Goal: Communication & Community: Answer question/provide support

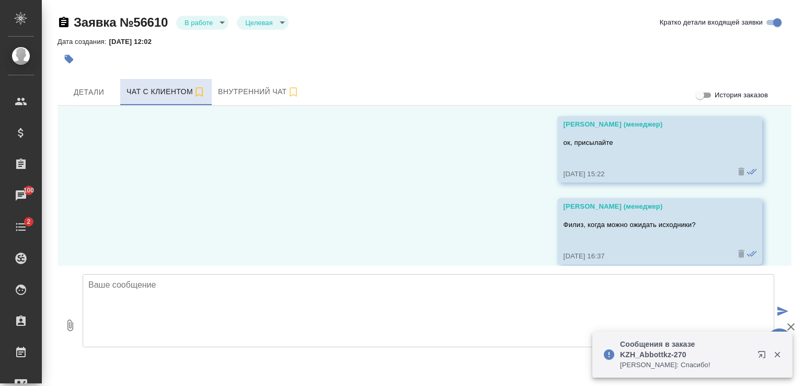
scroll to position [2945, 0]
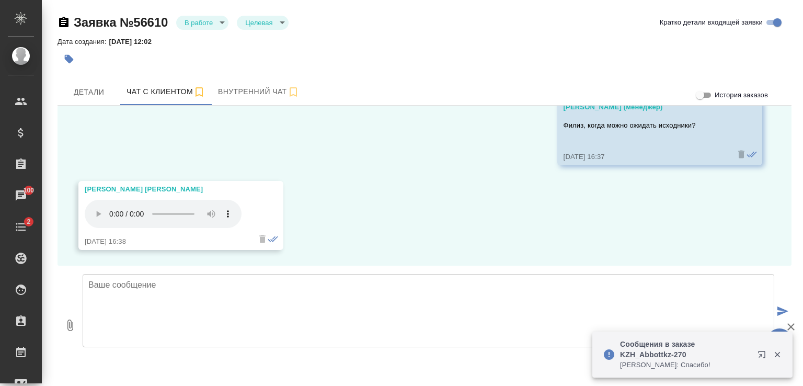
click at [278, 306] on textarea at bounding box center [429, 310] width 692 height 73
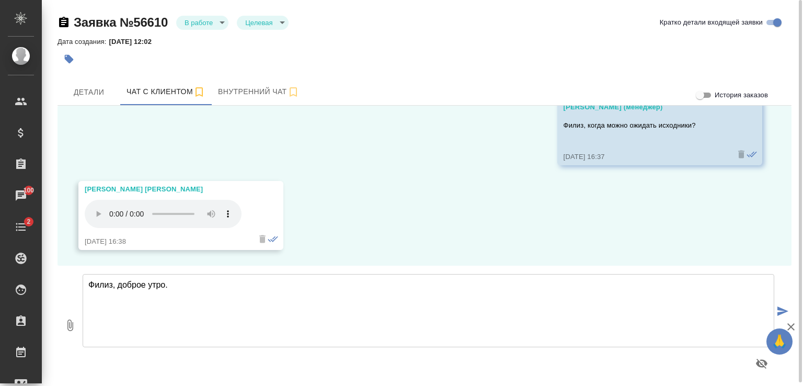
click at [273, 306] on textarea "Филиз, доброе утро." at bounding box center [429, 310] width 692 height 73
type textarea "Филиз, доброе утро."
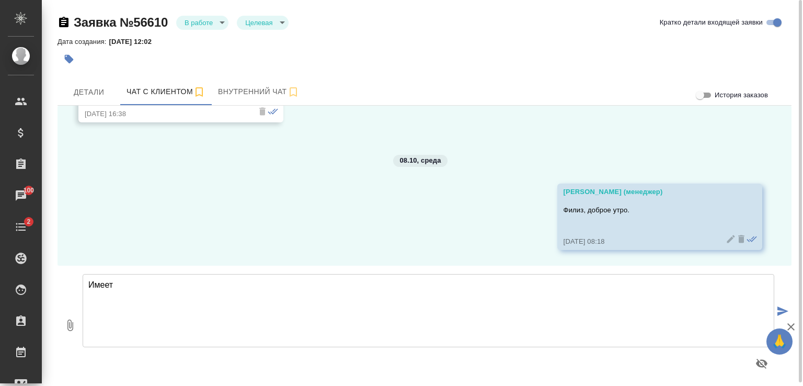
scroll to position [3072, 0]
paste textarea "Если в Иллюстраторе, мы будем применять верстку, если в [GEOGRAPHIC_DATA], то с…"
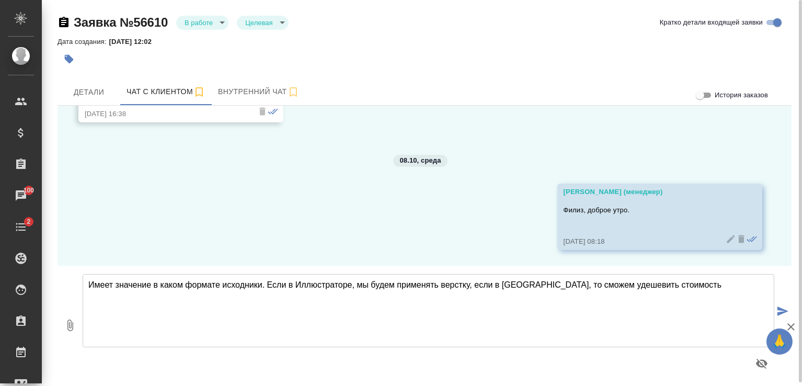
click at [541, 285] on textarea "Имеет значение в каком формате исходники. Если в Иллюстраторе, мы будем применя…" at bounding box center [429, 310] width 692 height 73
click at [678, 286] on textarea "Имеет значение в каком формате исходники. Если в Иллюстраторе, мы будем применя…" at bounding box center [429, 310] width 692 height 73
type textarea "Имеет значение в каком формате исходники. Если в Иллюстраторе, мы будем применя…"
click at [781, 312] on icon "submit" at bounding box center [783, 310] width 11 height 9
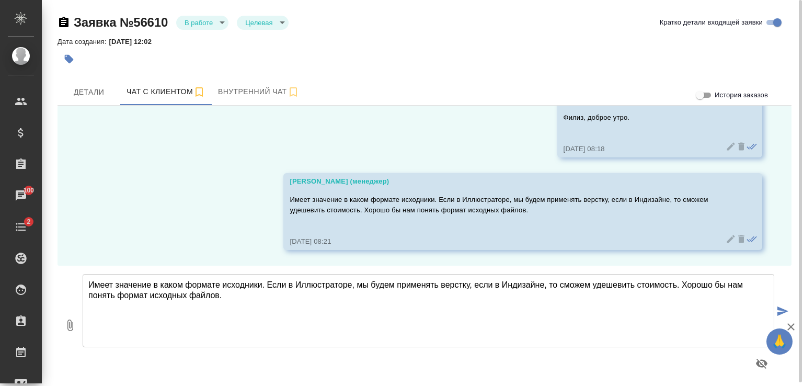
scroll to position [3165, 0]
click at [792, 327] on icon "button" at bounding box center [791, 326] width 7 height 7
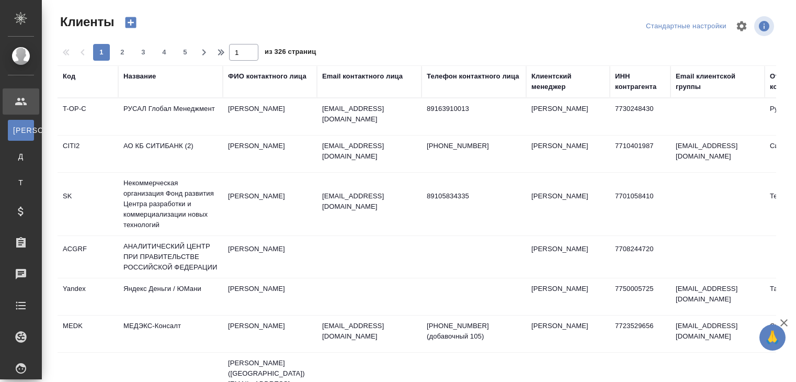
select select "RU"
